Goal: Transaction & Acquisition: Purchase product/service

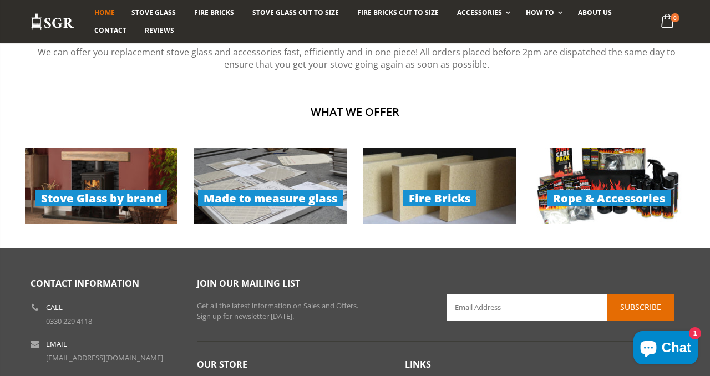
scroll to position [754, 0]
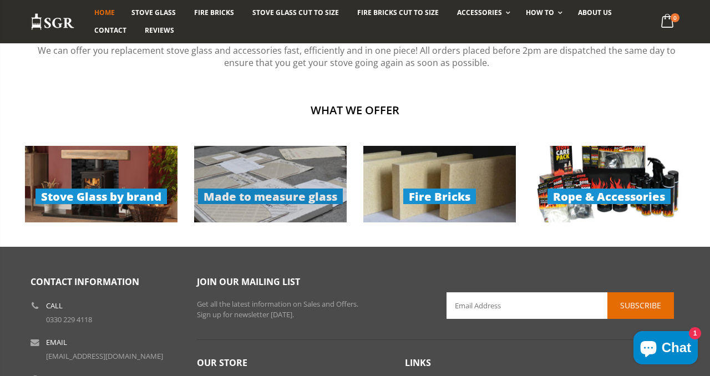
click at [305, 201] on link "Made to measure glass" at bounding box center [270, 184] width 153 height 77
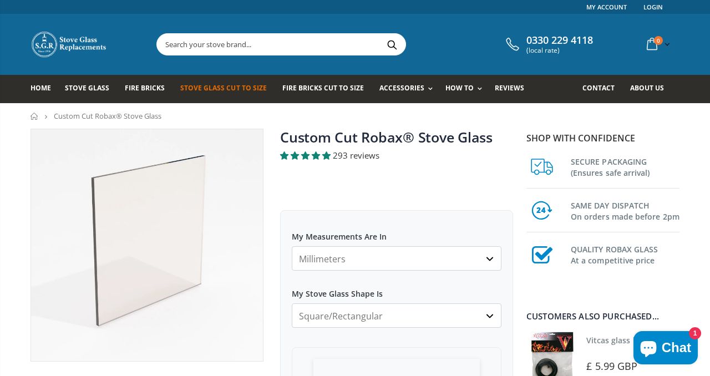
click at [488, 261] on select "Millimeters Centimeters Inches" at bounding box center [397, 258] width 210 height 24
select select "cm"
click at [292, 246] on select "Millimeters Centimeters Inches" at bounding box center [397, 258] width 210 height 24
click at [493, 315] on select "Square/Rectangular Arched Half Arch Both Top Corners Cut Single Corner Cut Slop…" at bounding box center [397, 316] width 210 height 24
click at [292, 304] on select "Square/Rectangular Arched Half Arch Both Top Corners Cut Single Corner Cut Slop…" at bounding box center [397, 316] width 210 height 24
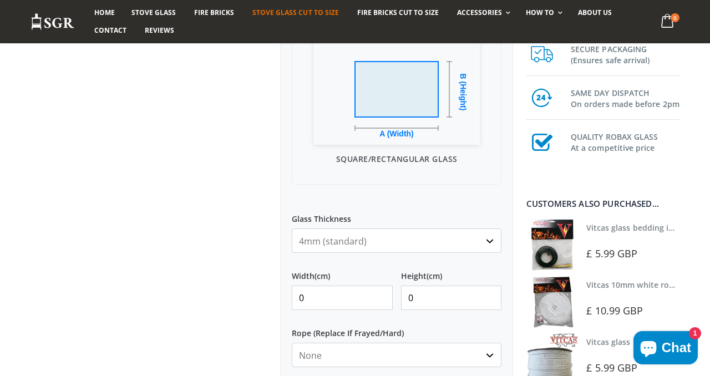
scroll to position [329, 0]
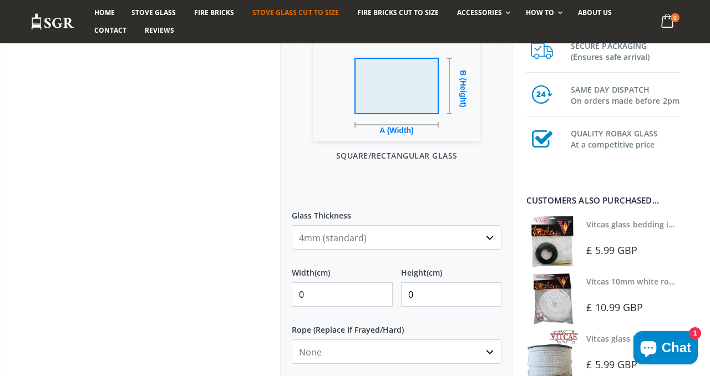
click at [368, 300] on input "0" at bounding box center [342, 294] width 101 height 24
type input "13"
click at [426, 292] on input "0" at bounding box center [451, 294] width 101 height 24
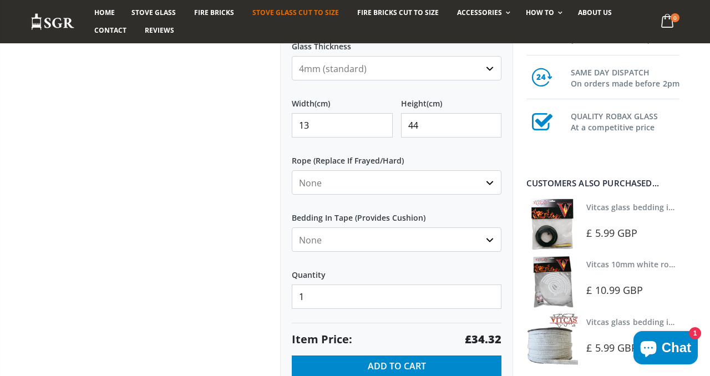
scroll to position [499, 0]
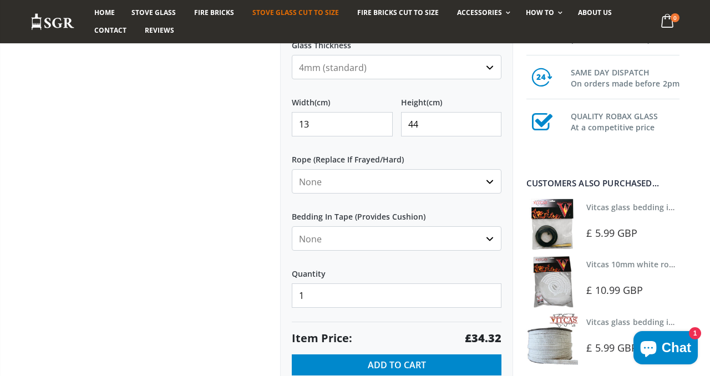
type input "44"
type input "2"
click at [490, 291] on input "2" at bounding box center [397, 296] width 210 height 24
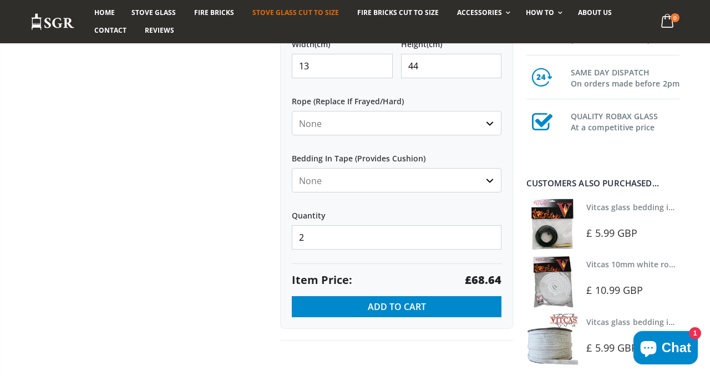
scroll to position [558, 0]
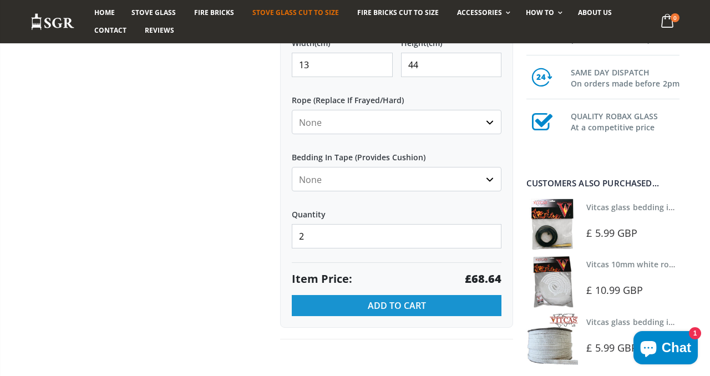
click at [411, 305] on span "Add to Cart" at bounding box center [397, 306] width 58 height 12
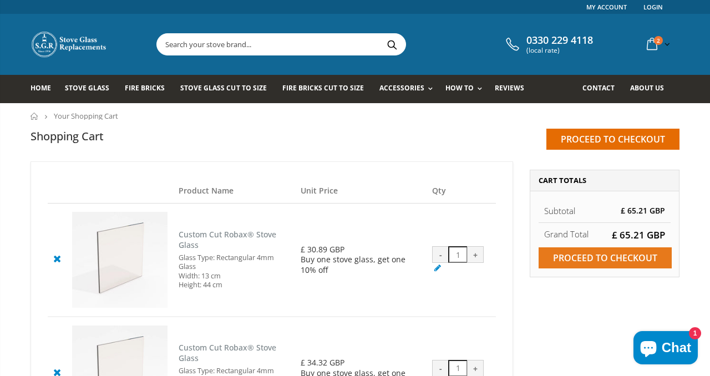
click at [595, 257] on input "Proceed to checkout" at bounding box center [605, 257] width 133 height 21
